Goal: Task Accomplishment & Management: Manage account settings

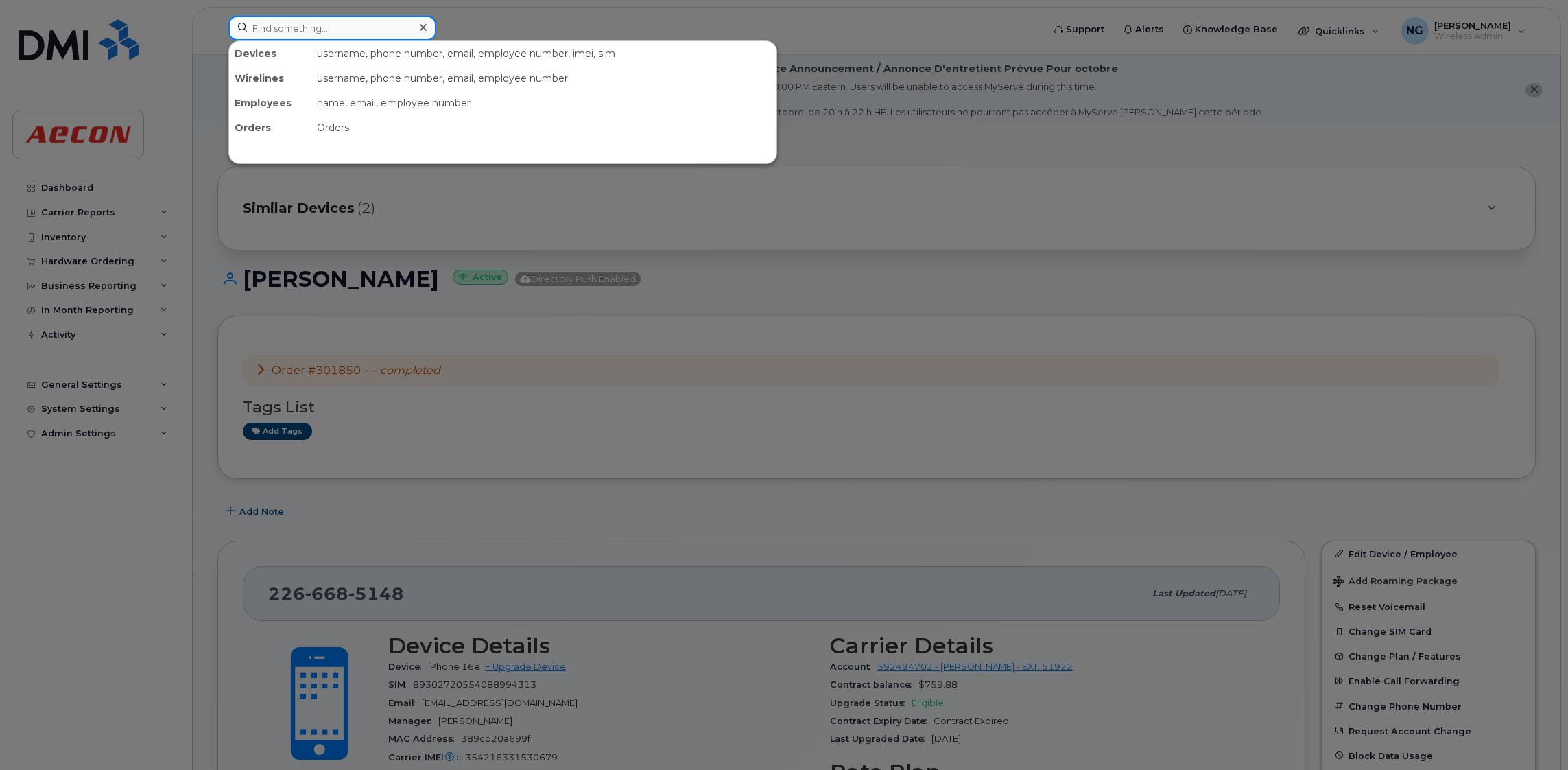
click at [342, 25] on input at bounding box center [332, 28] width 208 height 25
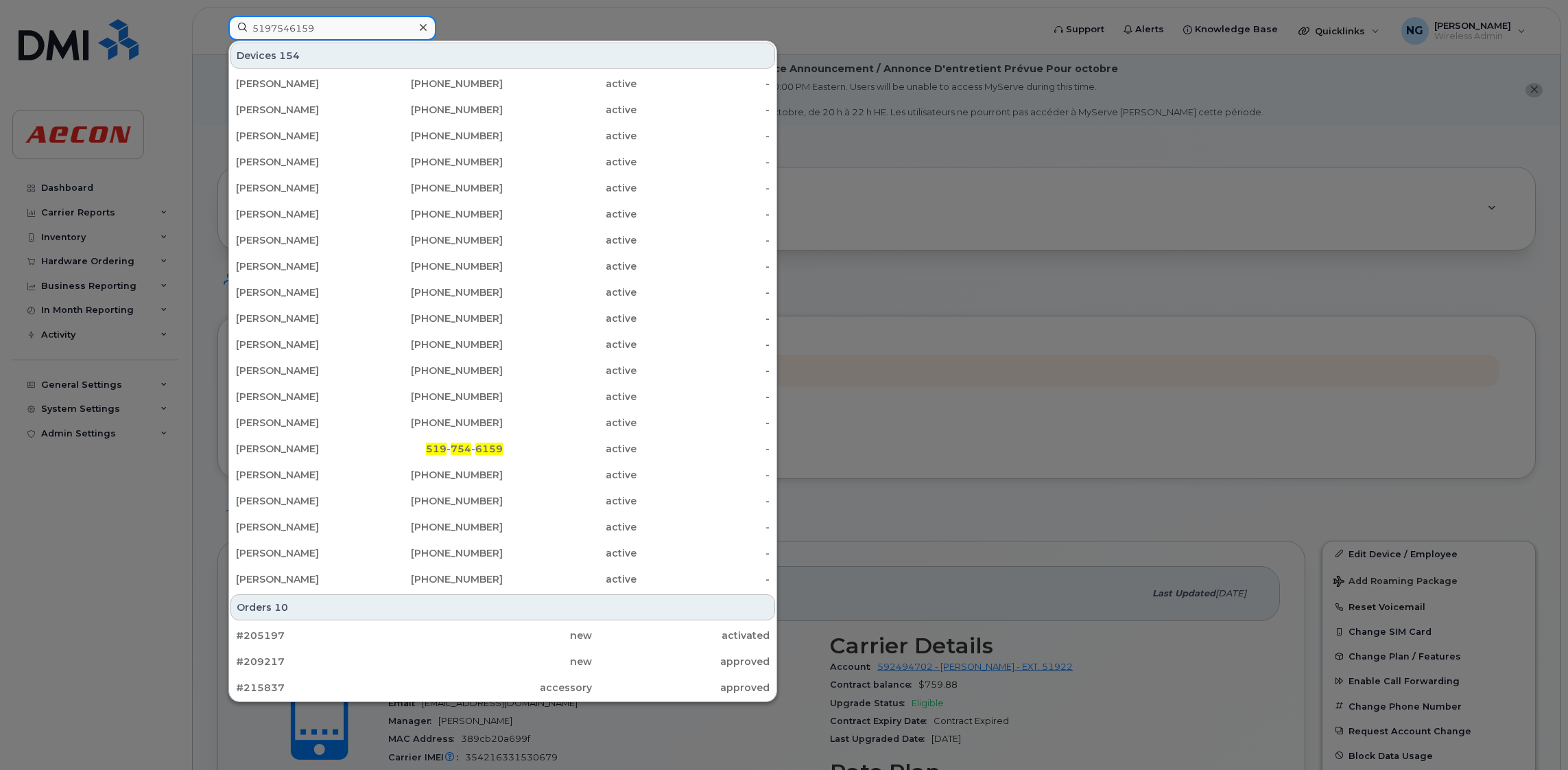
type input "5197546159"
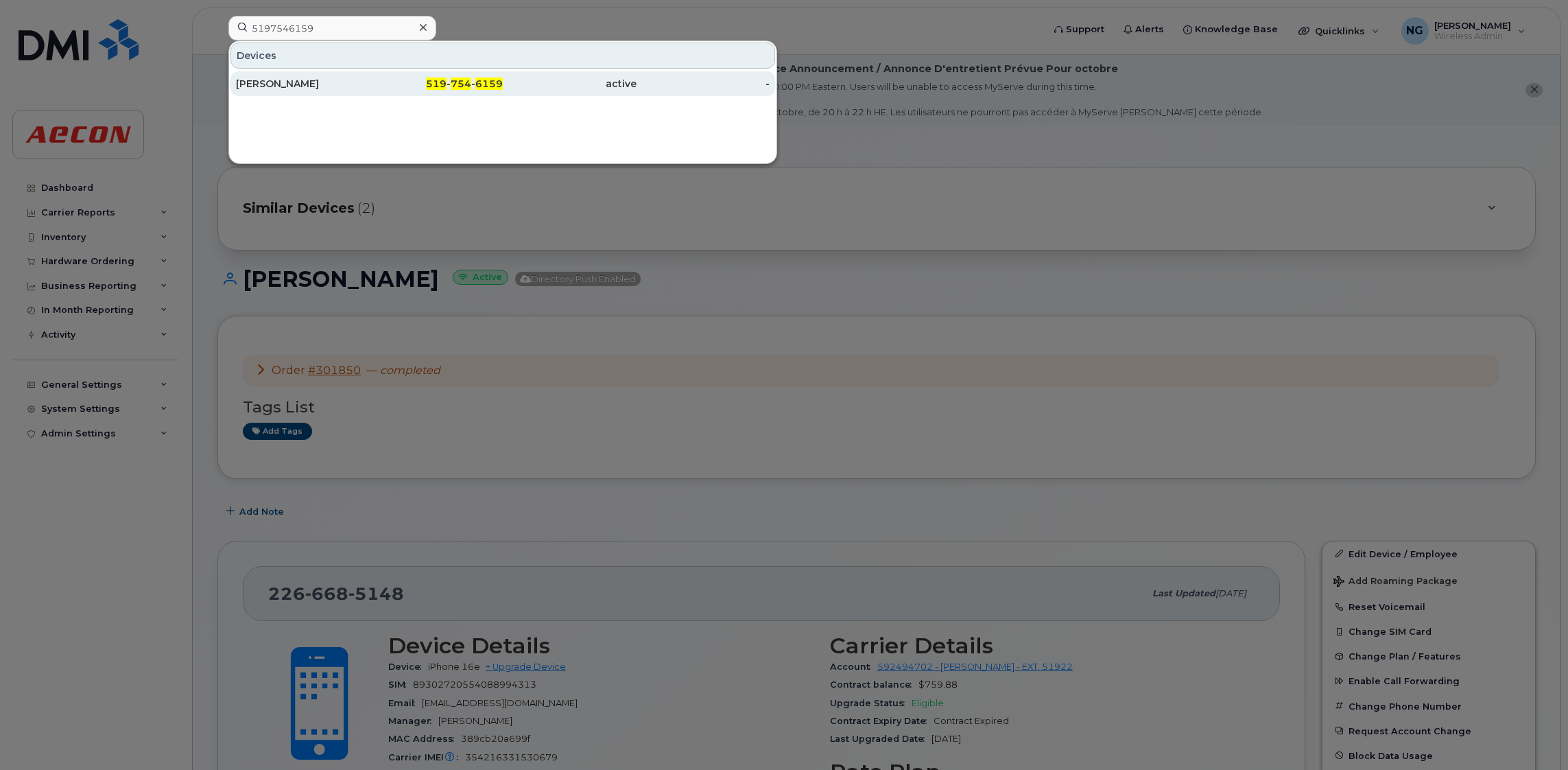
click at [475, 84] on span "6159" at bounding box center [489, 83] width 27 height 12
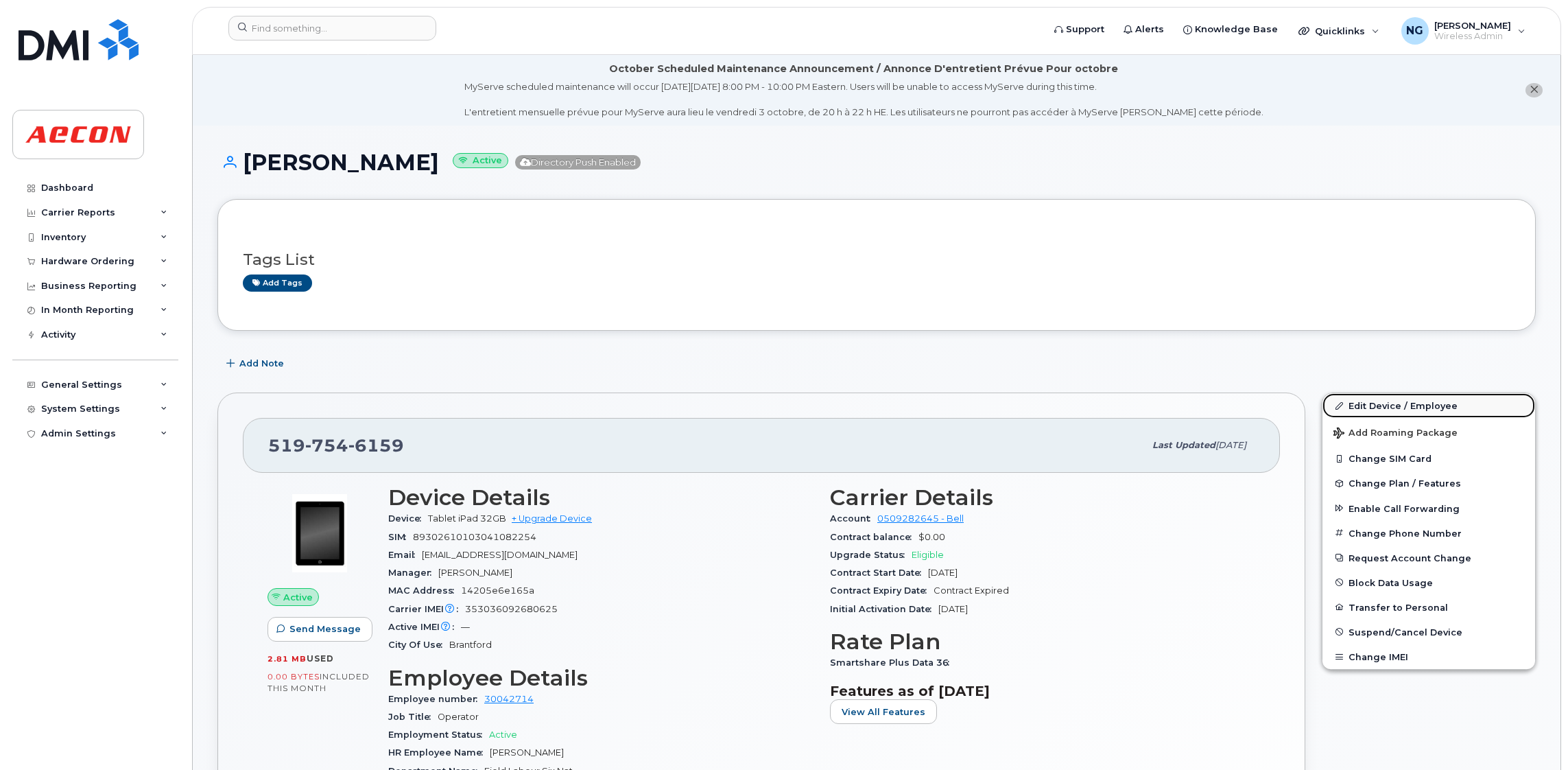
click at [1372, 404] on link "Edit Device / Employee" at bounding box center [1428, 405] width 213 height 25
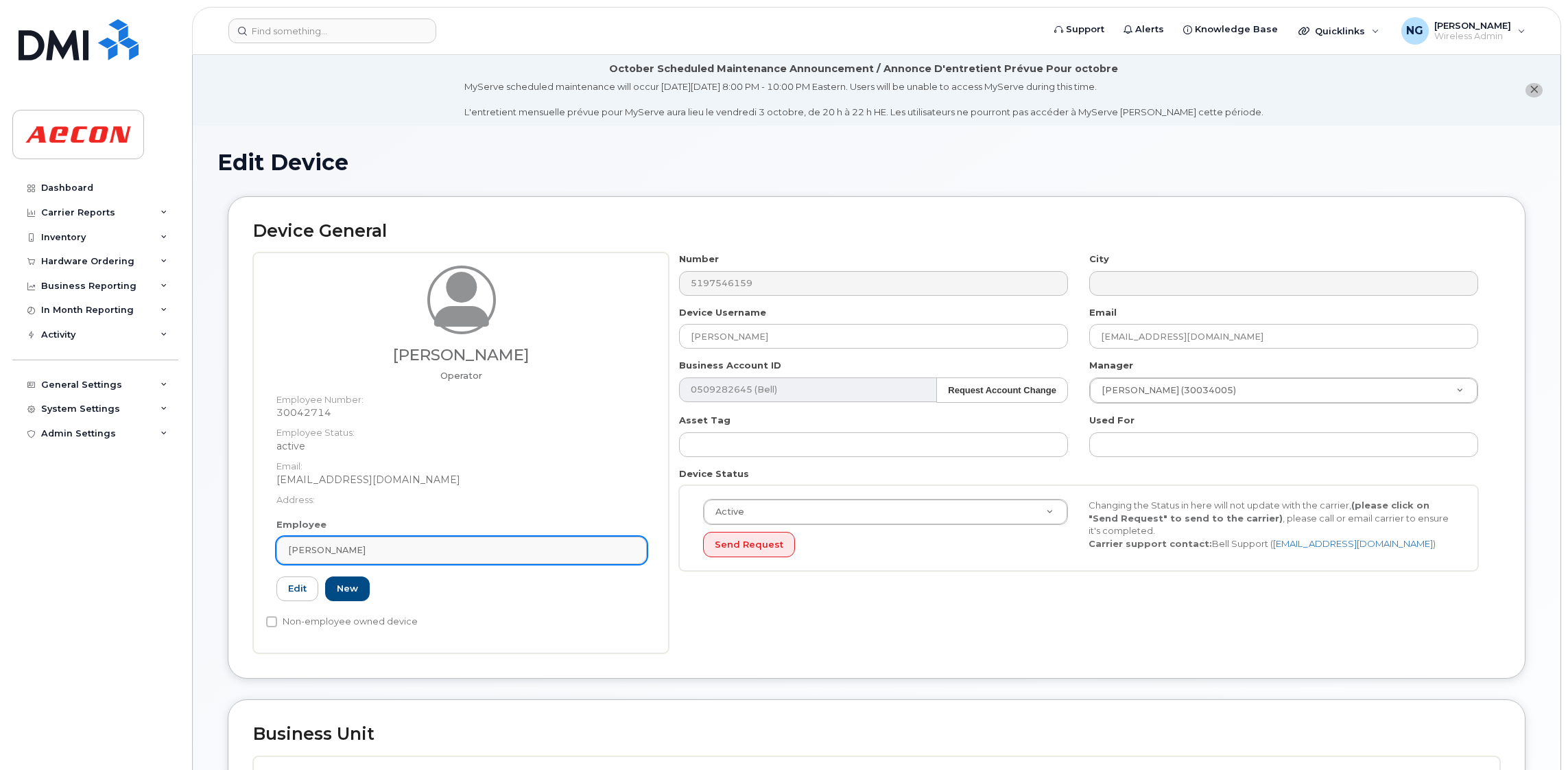
click at [528, 553] on div "[PERSON_NAME]" at bounding box center [461, 550] width 347 height 13
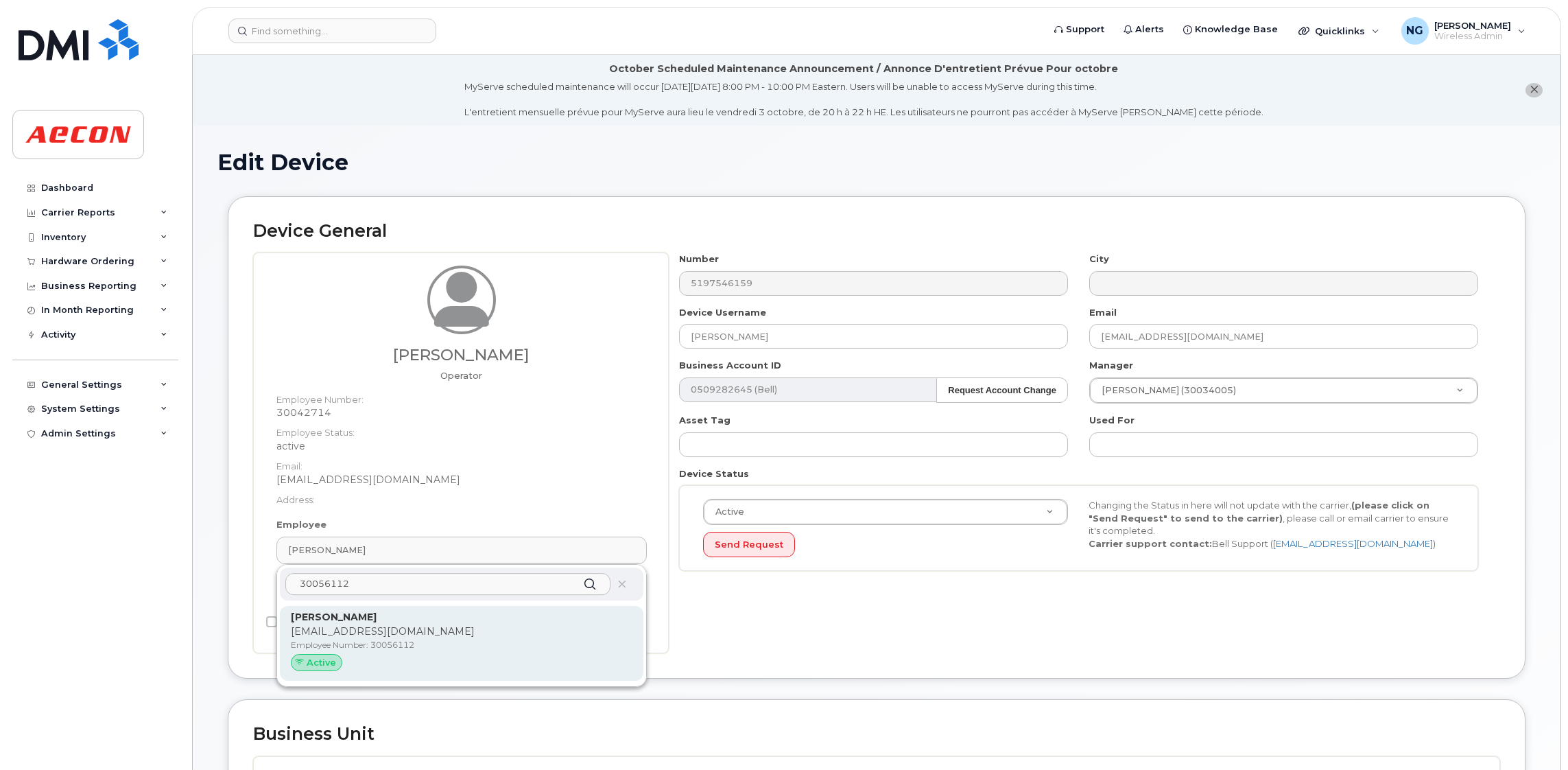
type input "30056112"
click at [504, 619] on p "[PERSON_NAME]" at bounding box center [461, 617] width 342 height 14
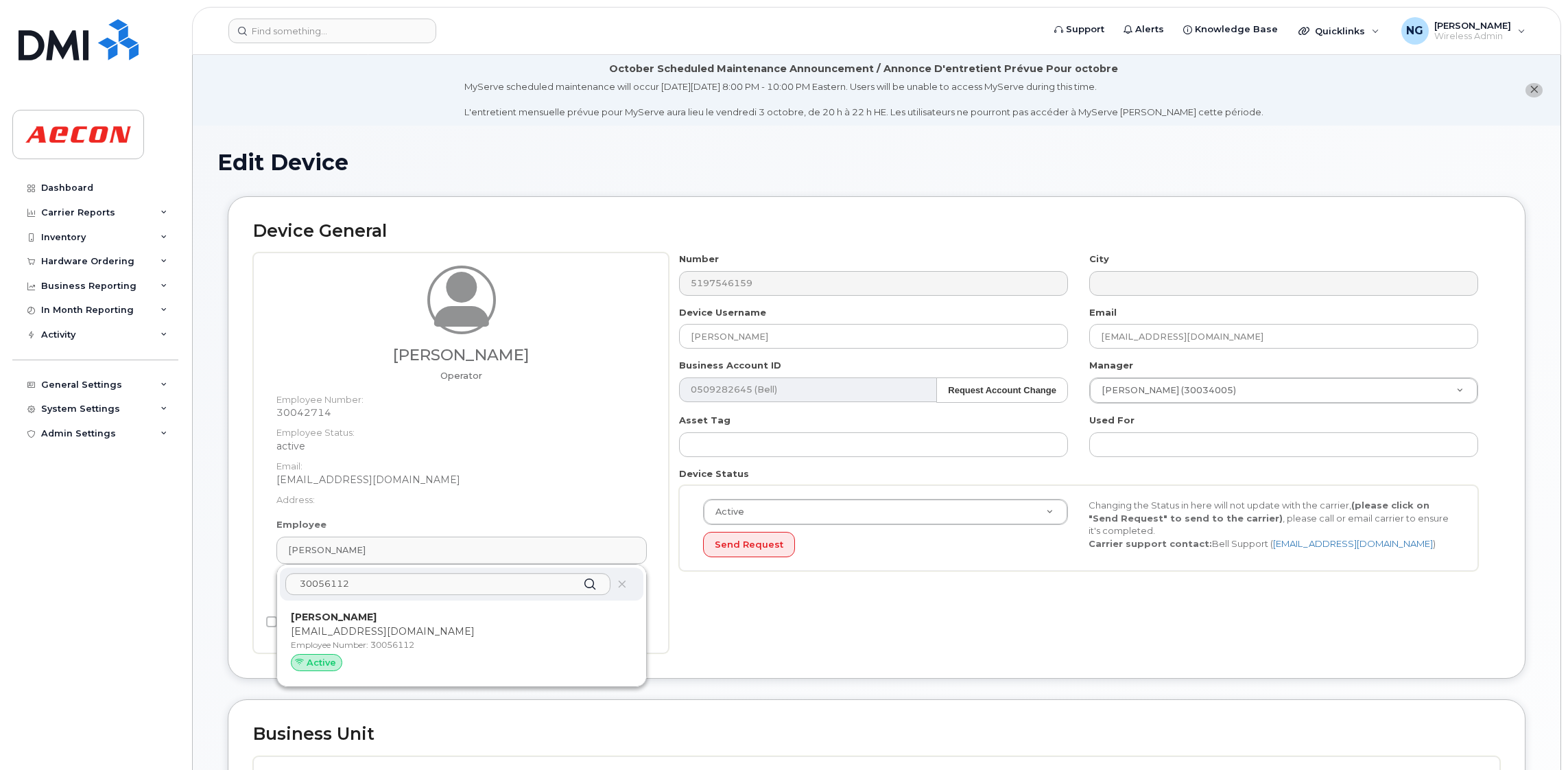
type input "30056112"
type input "[PERSON_NAME]"
type input "[EMAIL_ADDRESS][DOMAIN_NAME]"
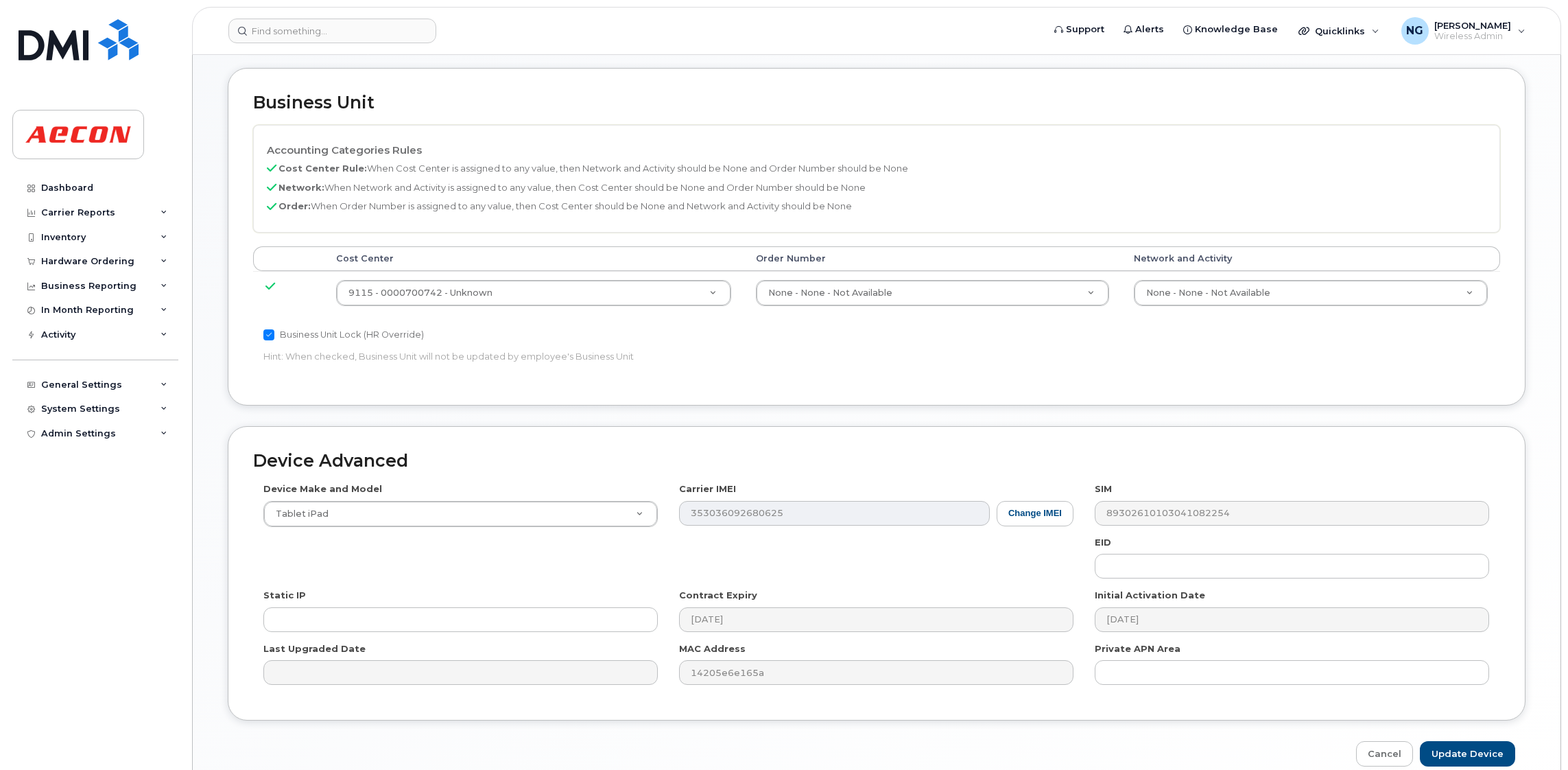
scroll to position [670, 0]
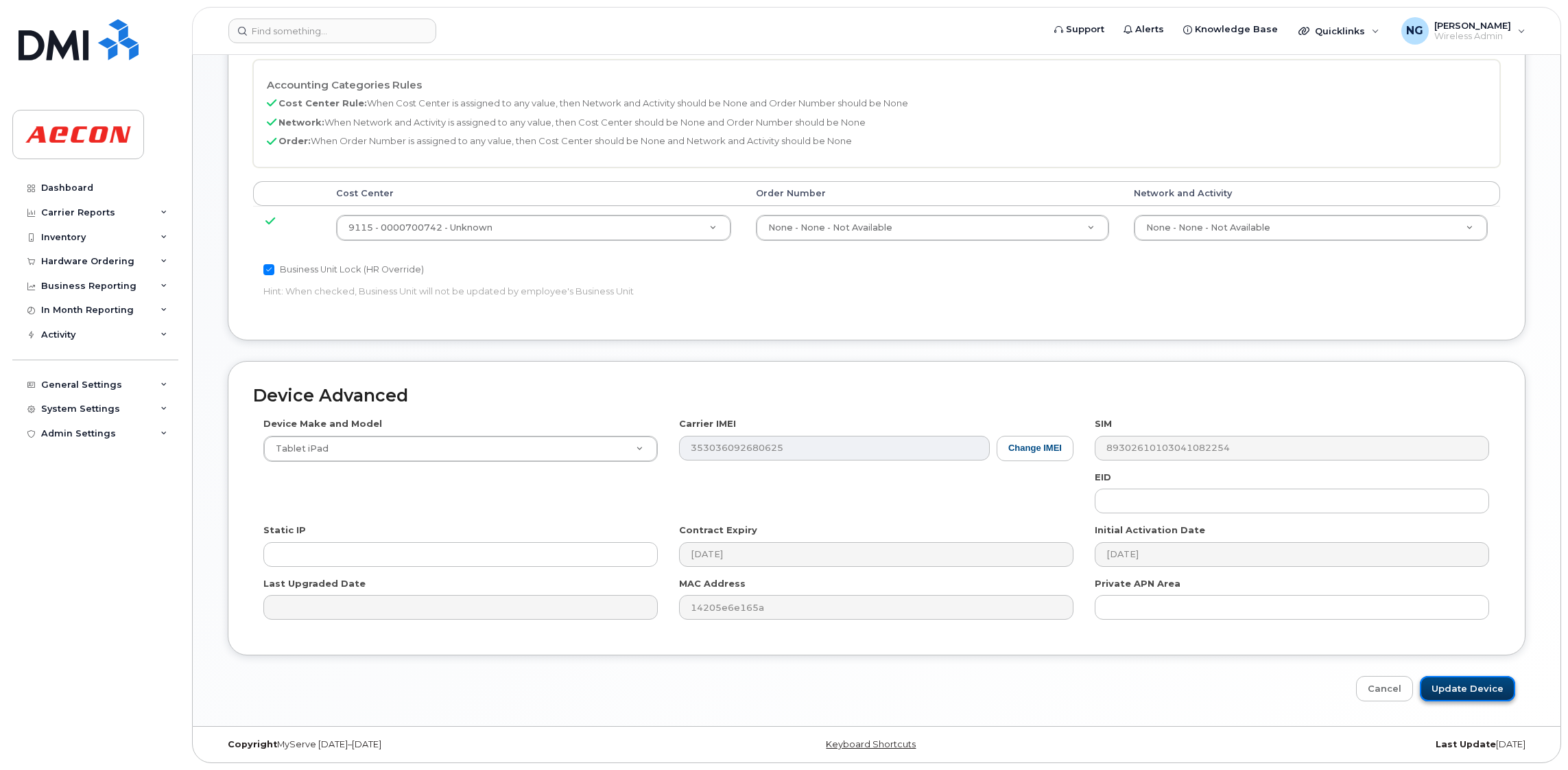
click at [1474, 694] on input "Update Device" at bounding box center [1468, 689] width 96 height 26
type input "Saving..."
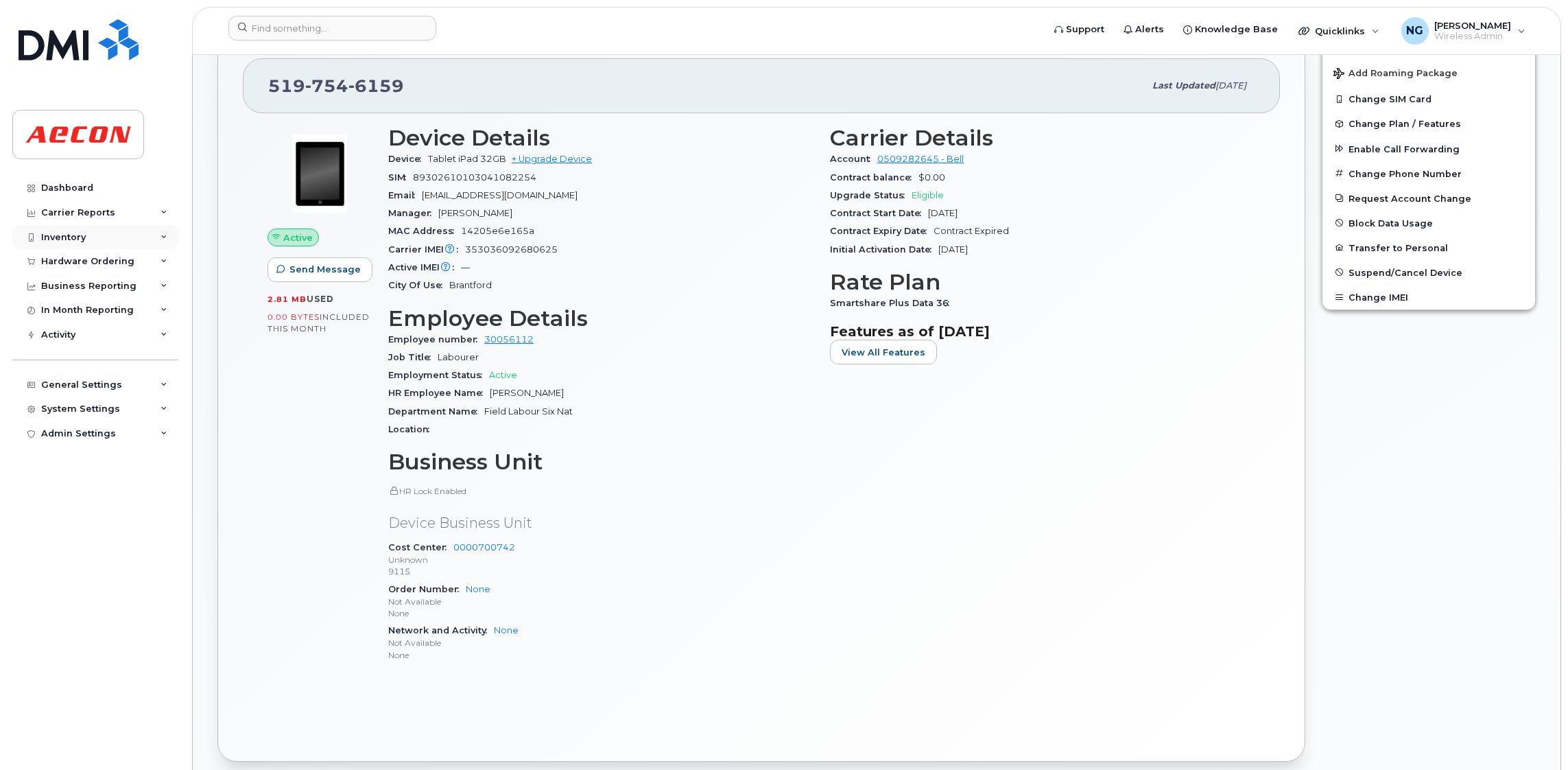
scroll to position [103, 0]
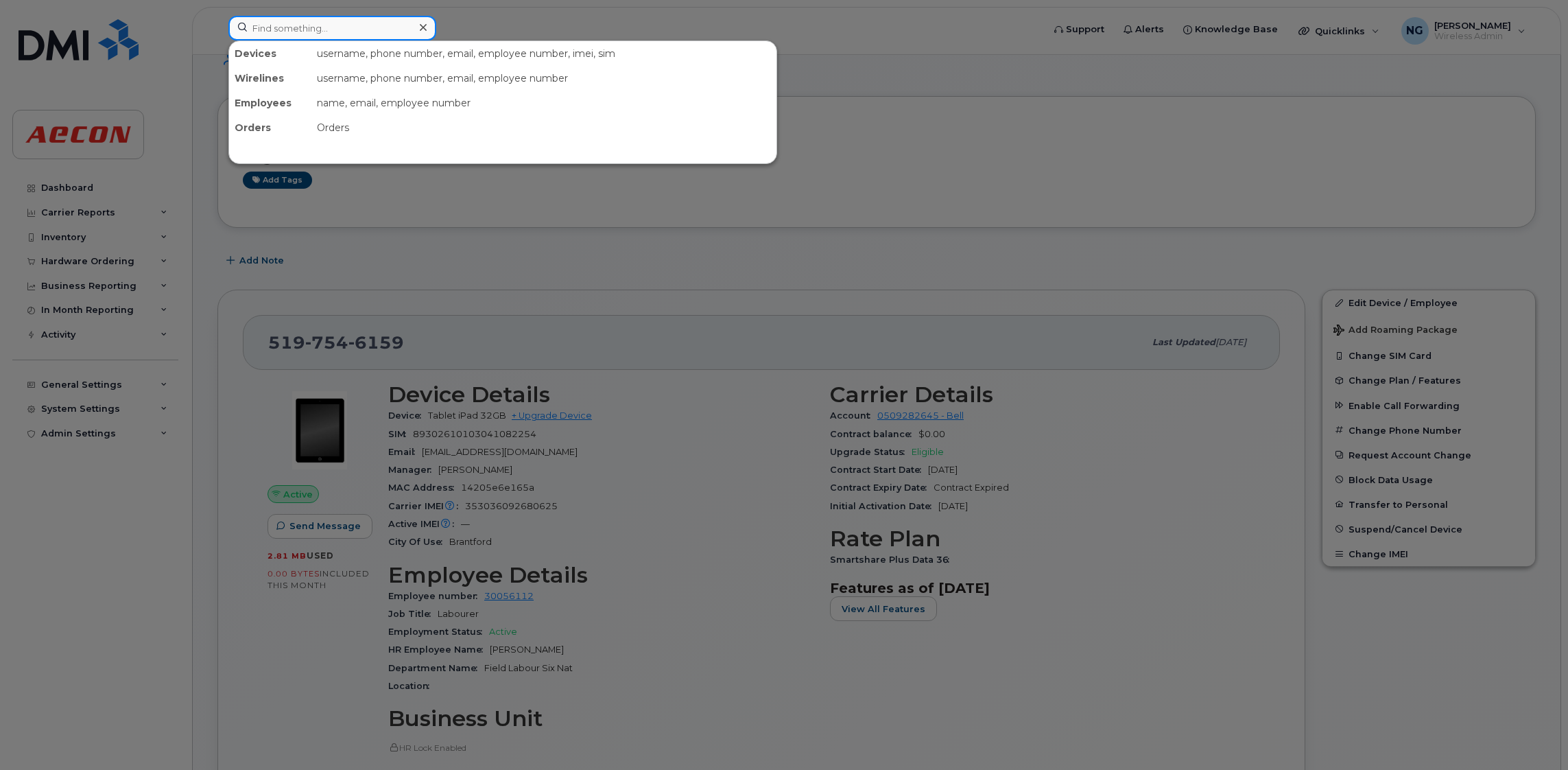
click at [322, 35] on input at bounding box center [332, 28] width 208 height 25
click at [1064, 403] on div at bounding box center [784, 385] width 1568 height 770
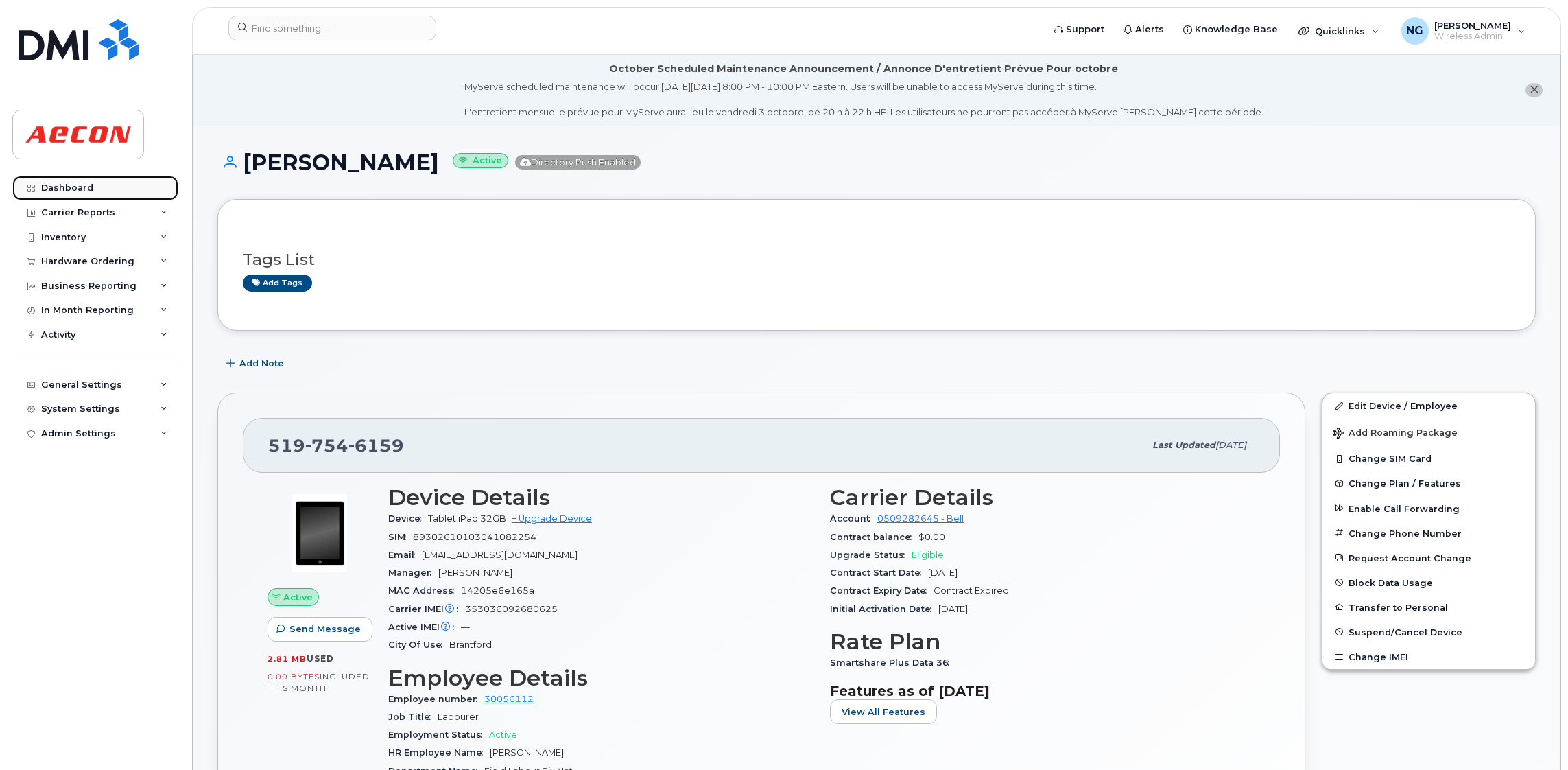
click at [61, 184] on div "Dashboard" at bounding box center [67, 188] width 52 height 11
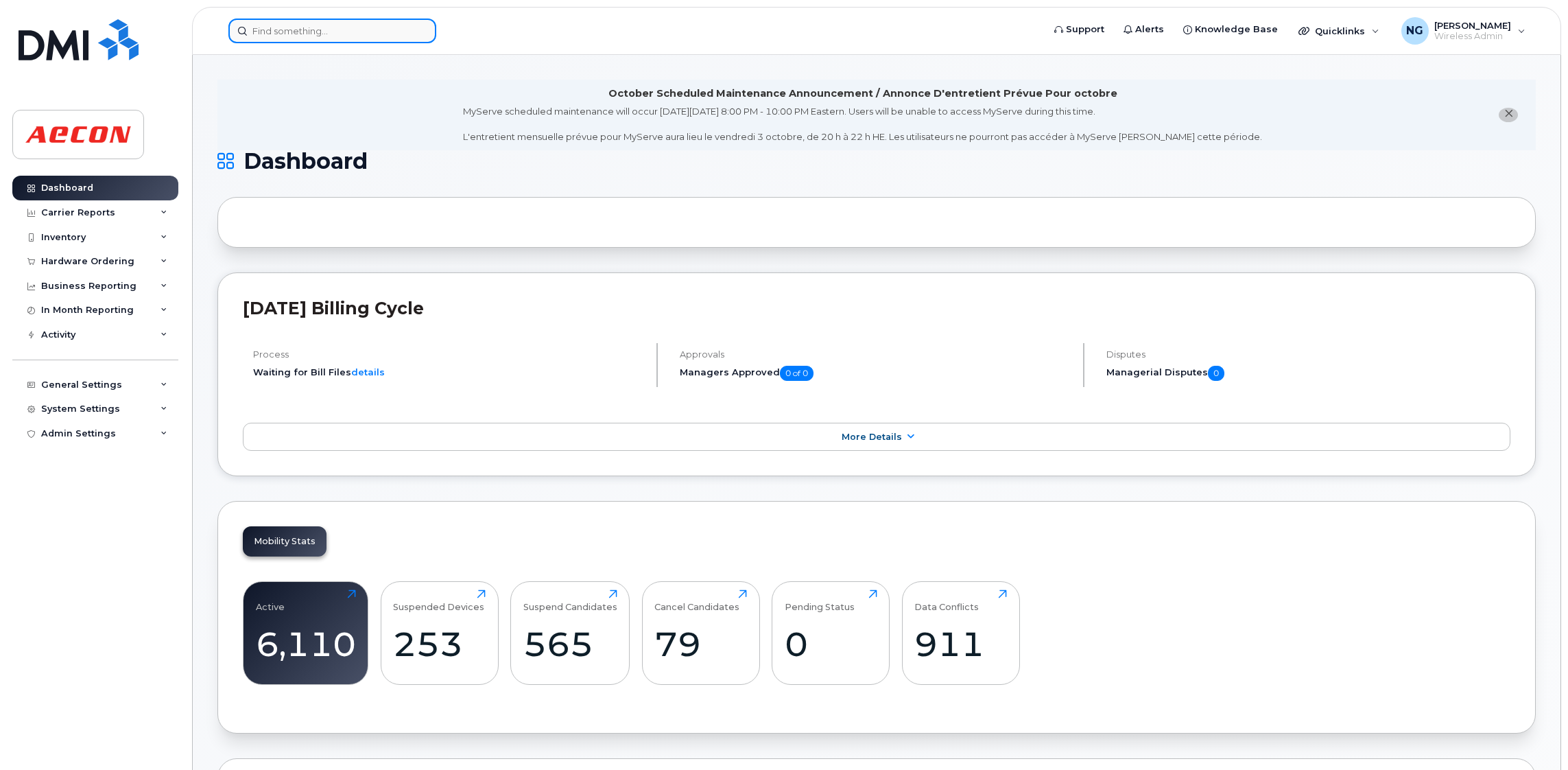
click at [316, 21] on input at bounding box center [332, 31] width 208 height 25
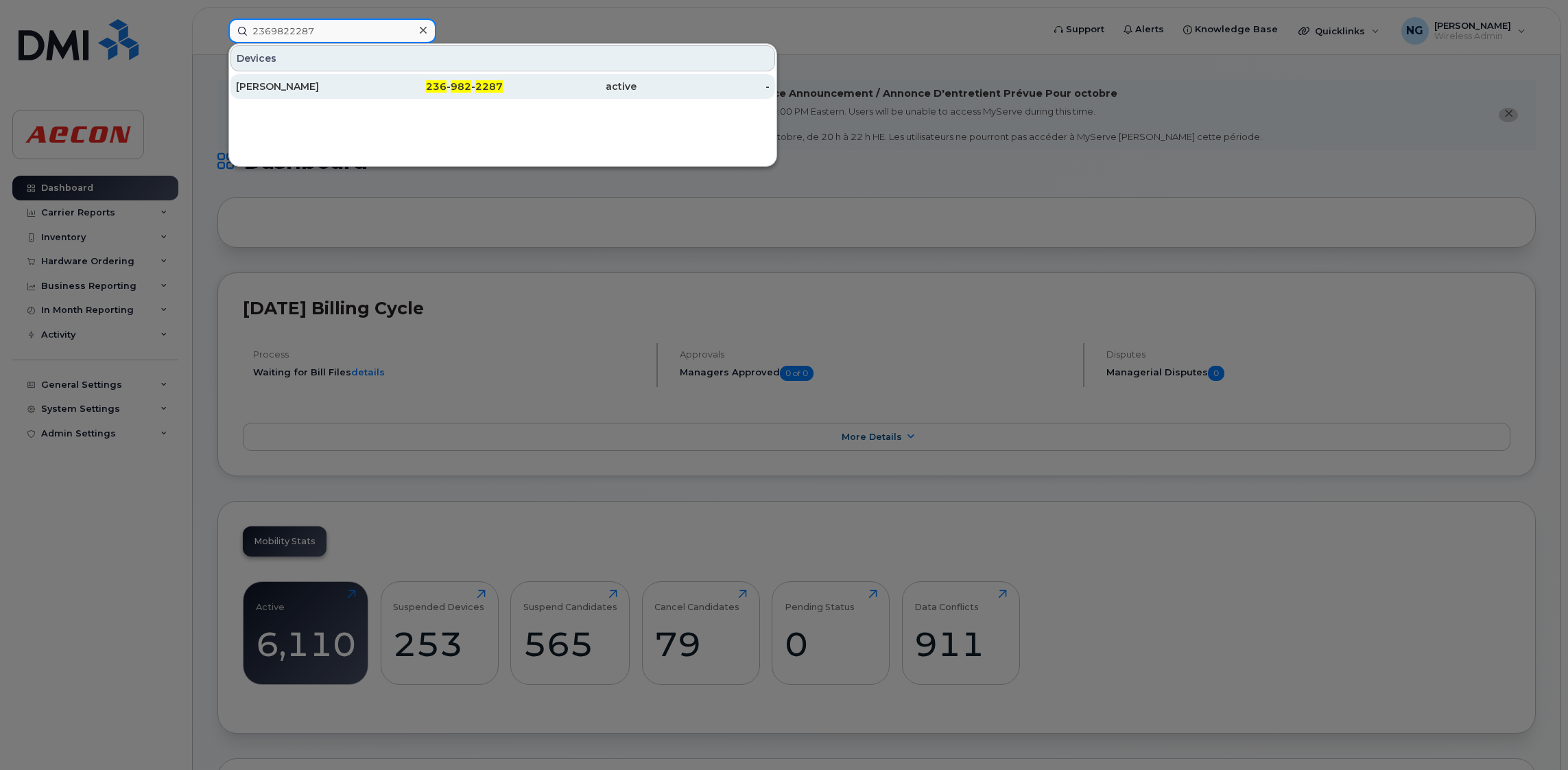
type input "2369822287"
click at [466, 82] on span "982" at bounding box center [461, 86] width 21 height 12
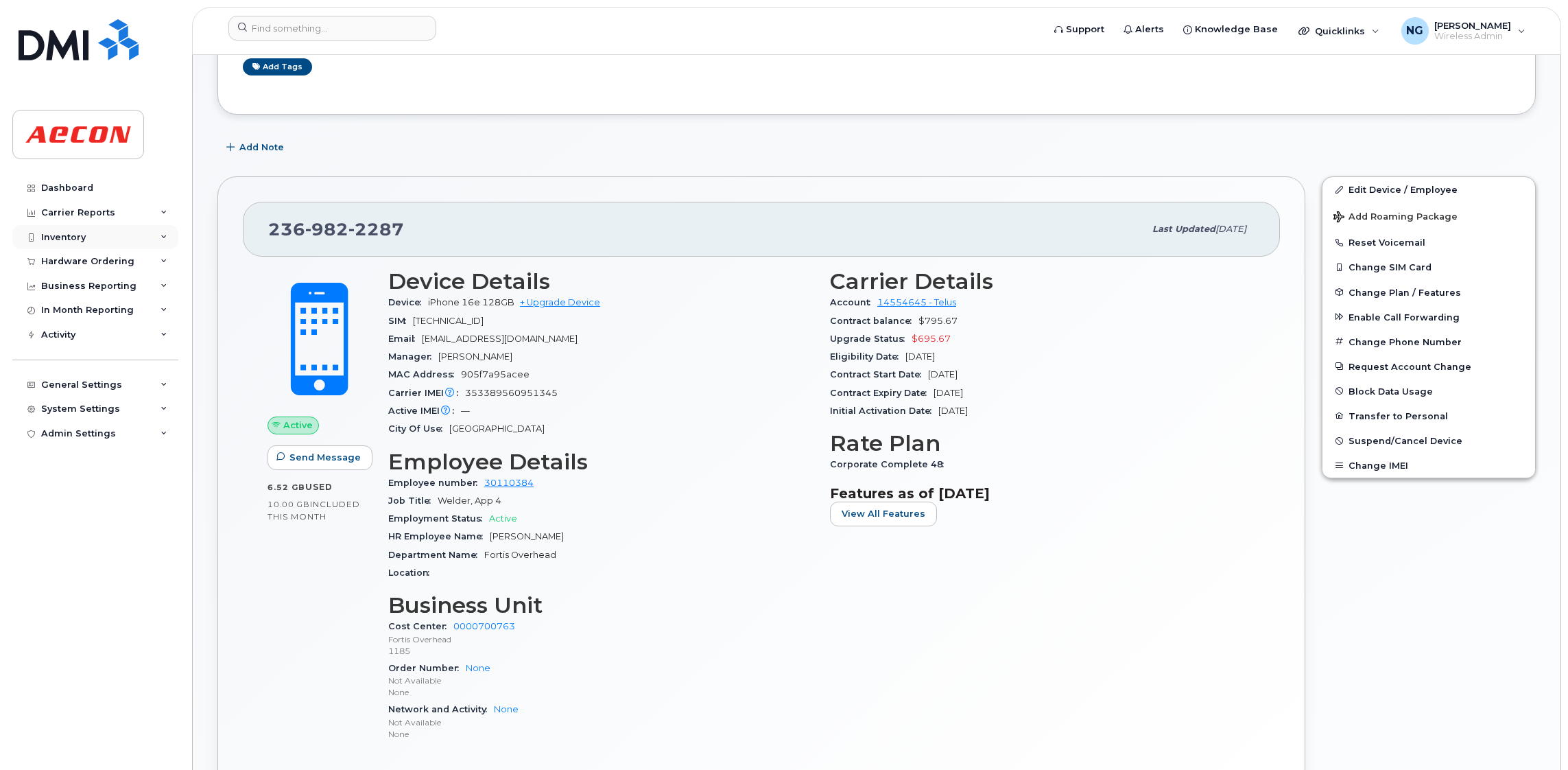
scroll to position [97, 0]
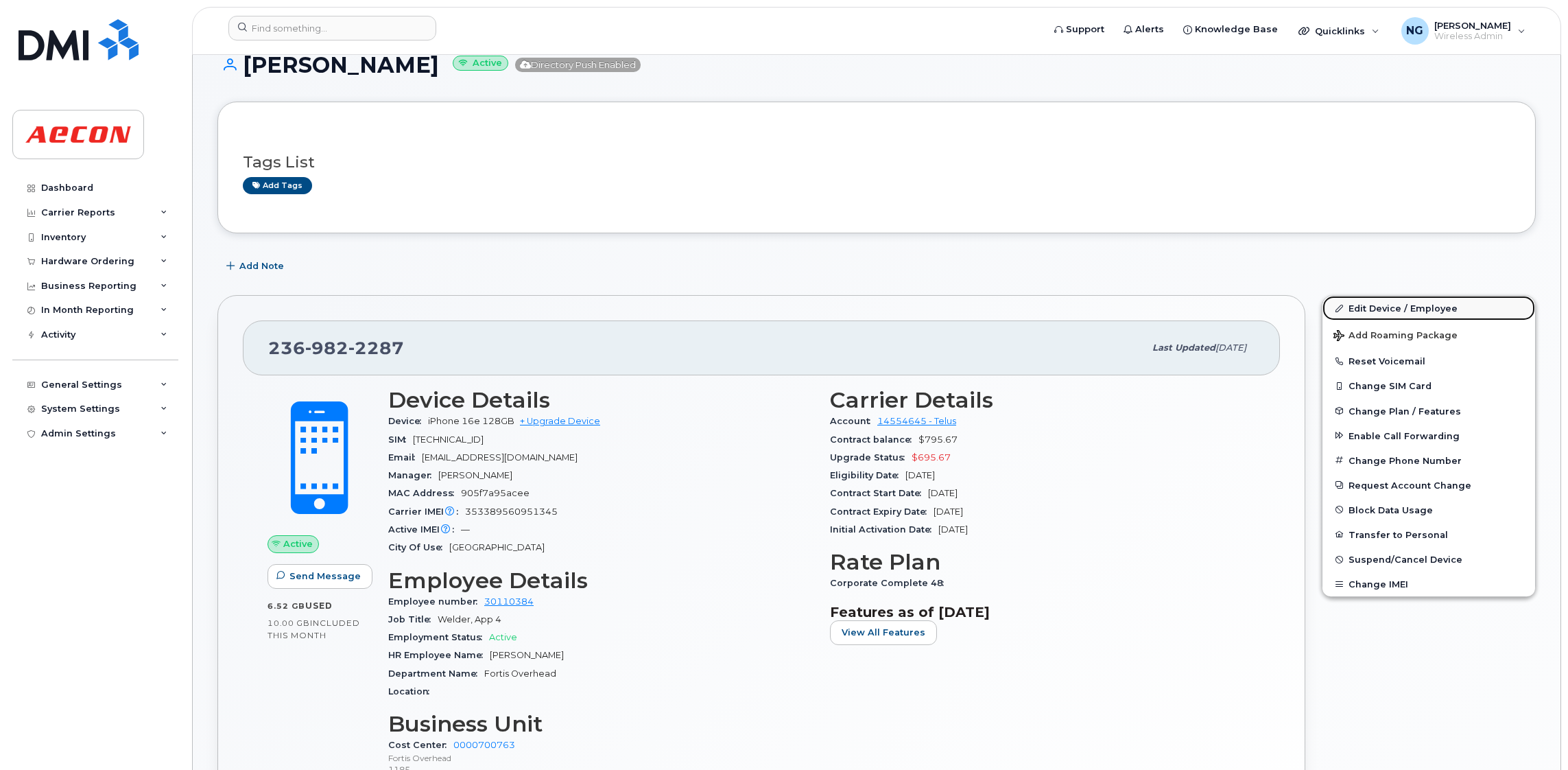
click at [1384, 305] on link "Edit Device / Employee" at bounding box center [1428, 308] width 213 height 25
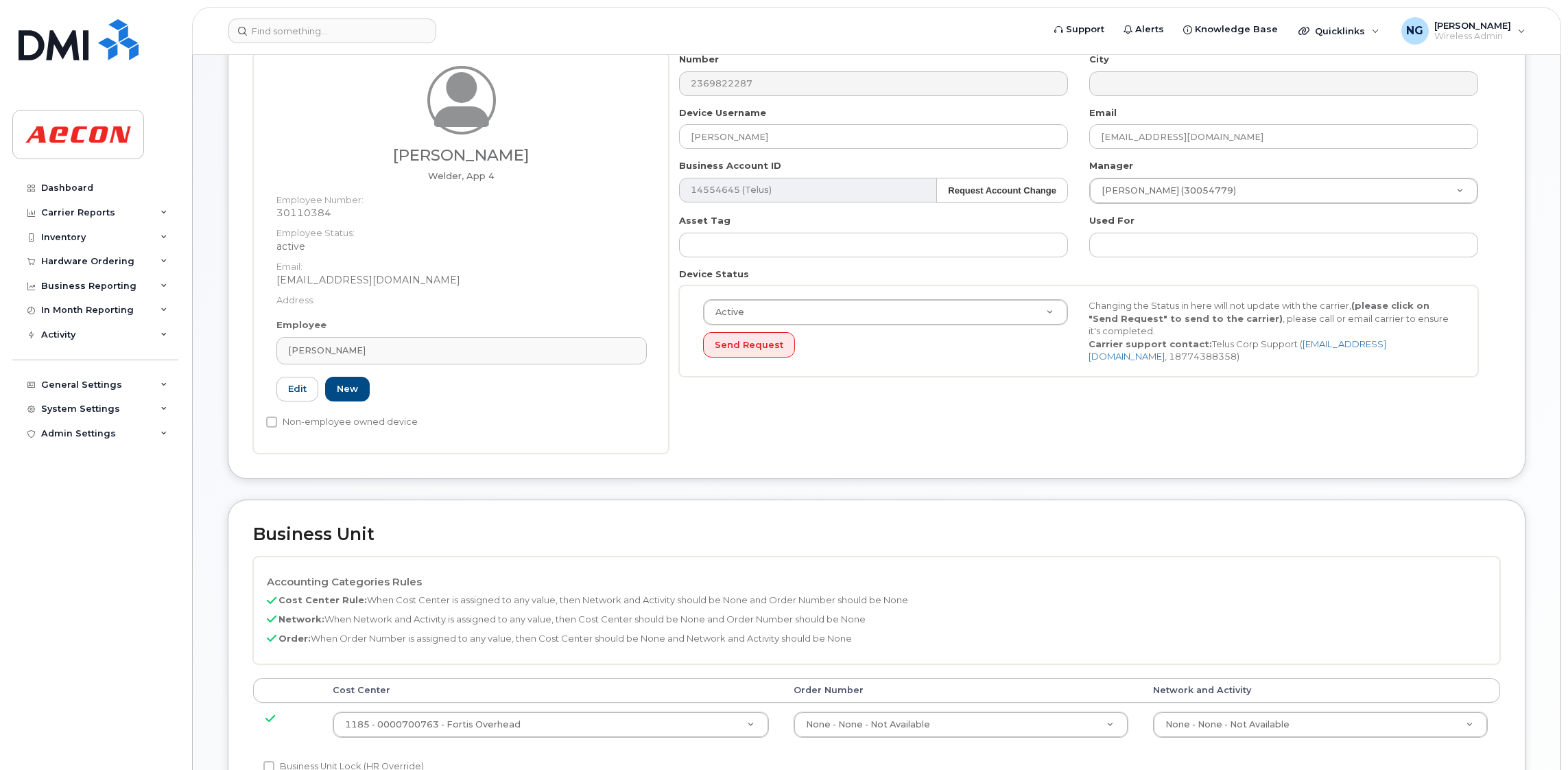
scroll to position [412, 0]
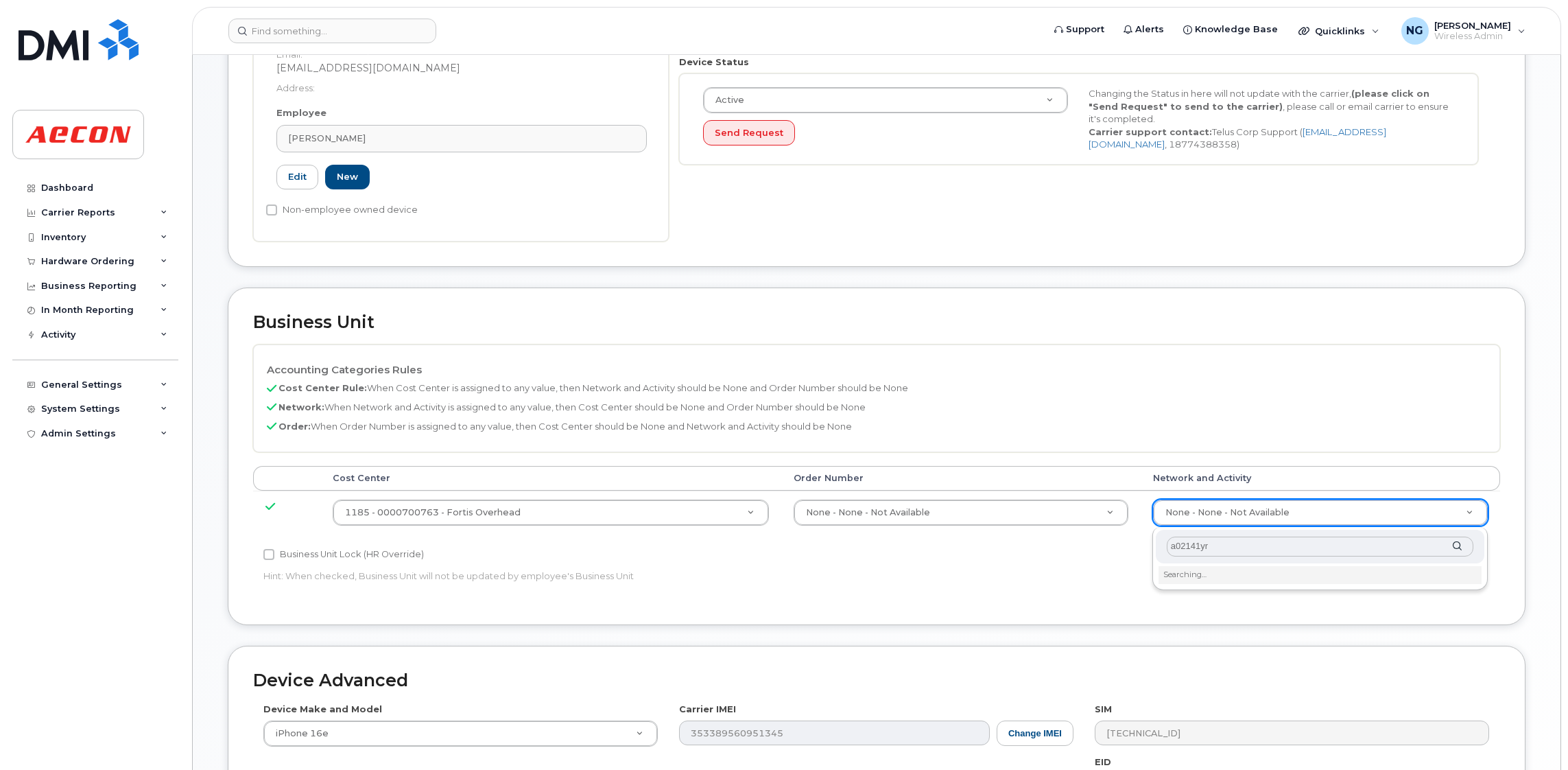
type input "a02141yrd"
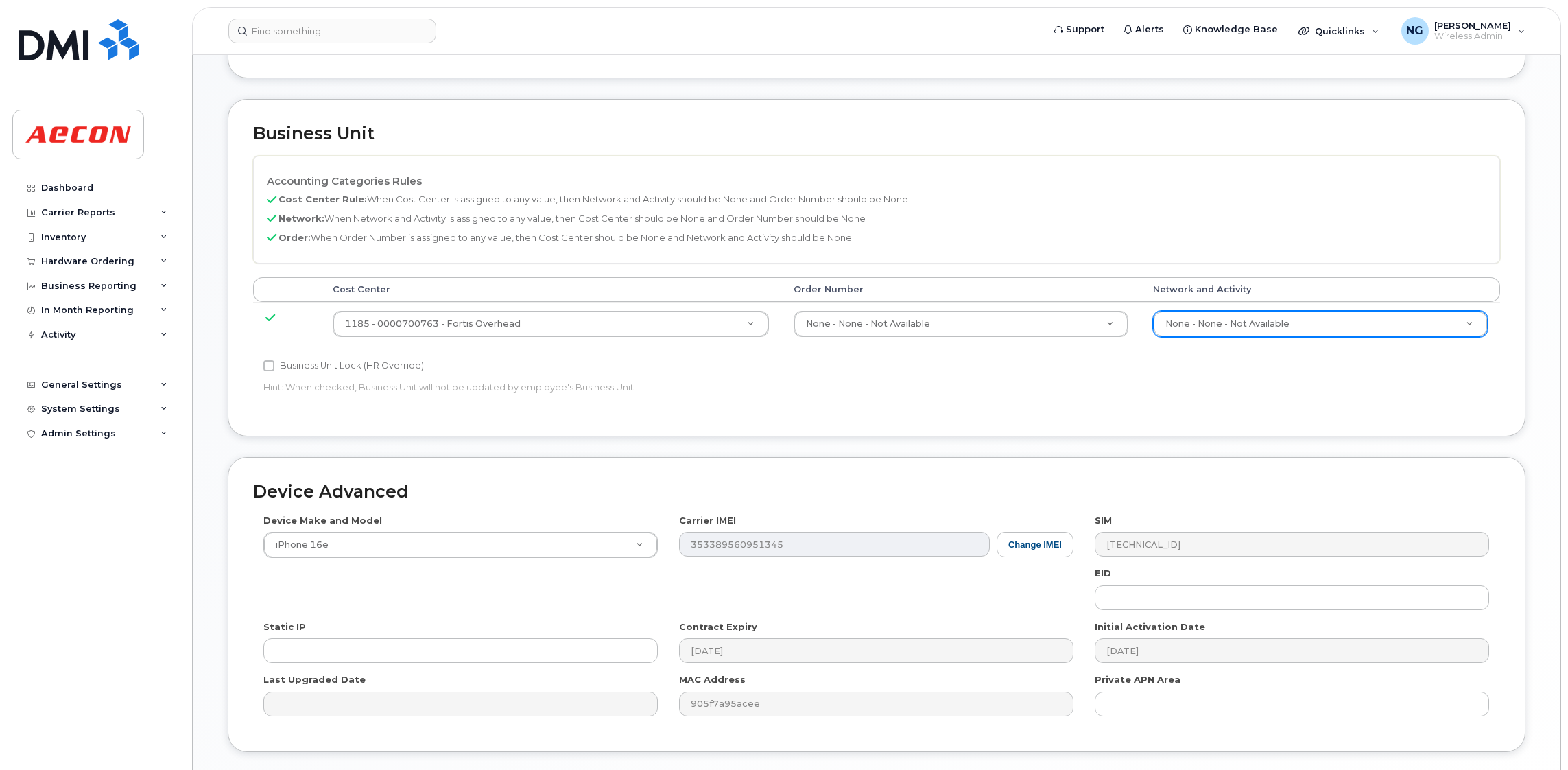
scroll to position [699, 0]
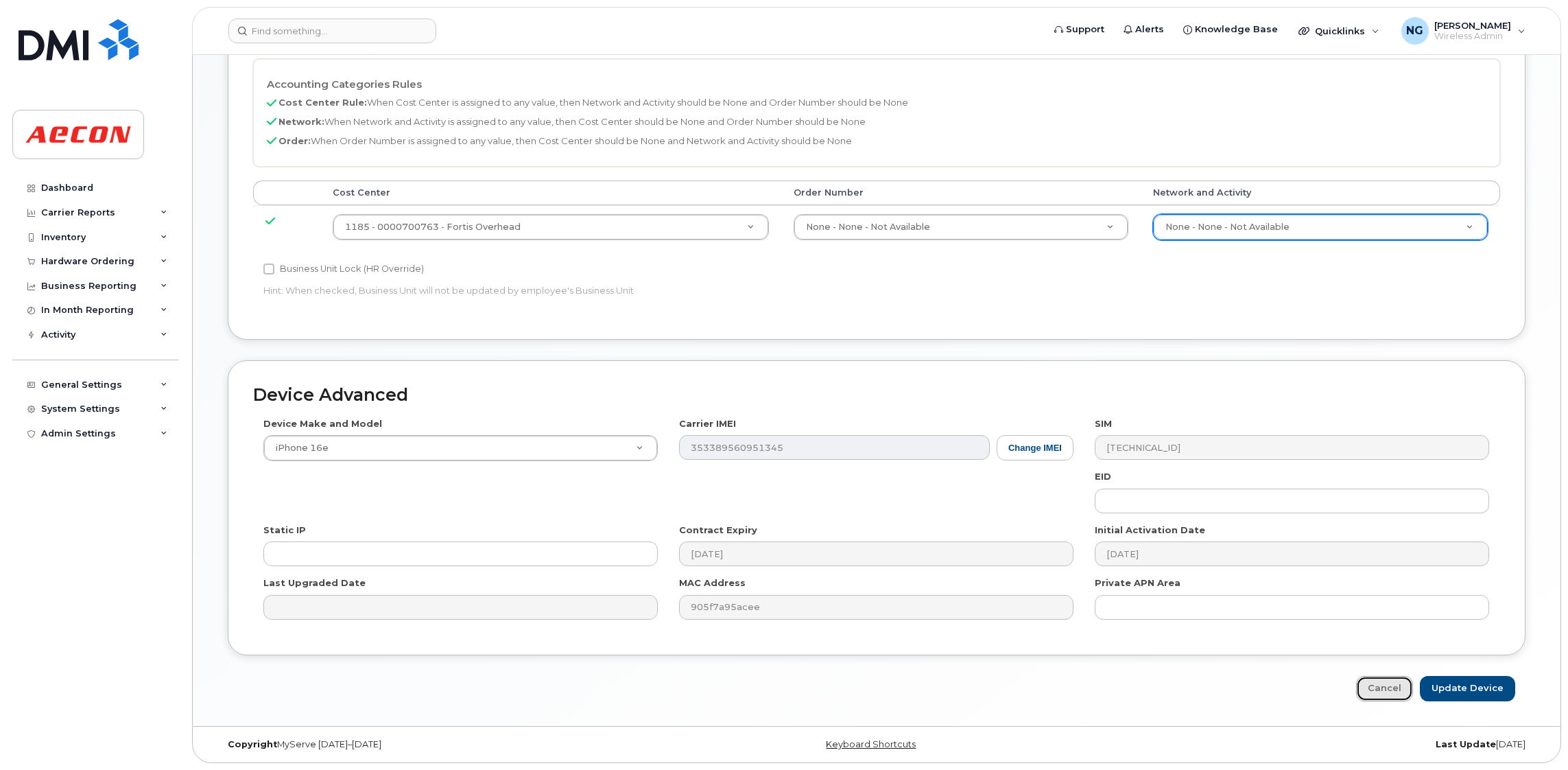
click at [1385, 690] on link "Cancel" at bounding box center [1384, 689] width 57 height 26
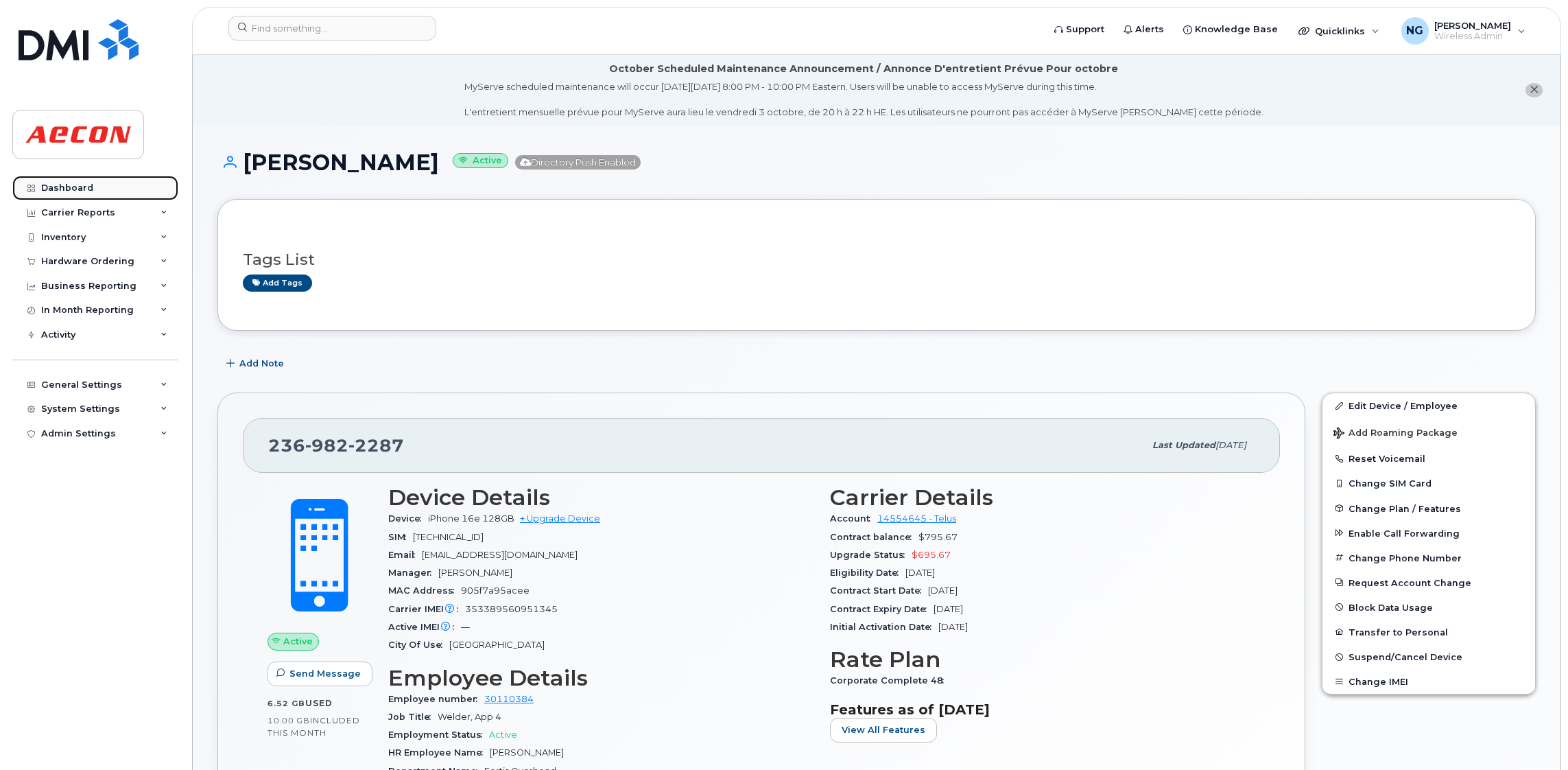
drag, startPoint x: 72, startPoint y: 178, endPoint x: 83, endPoint y: 180, distance: 11.2
click at [72, 180] on link "Dashboard" at bounding box center [95, 187] width 166 height 25
